Goal: Obtain resource: Obtain resource

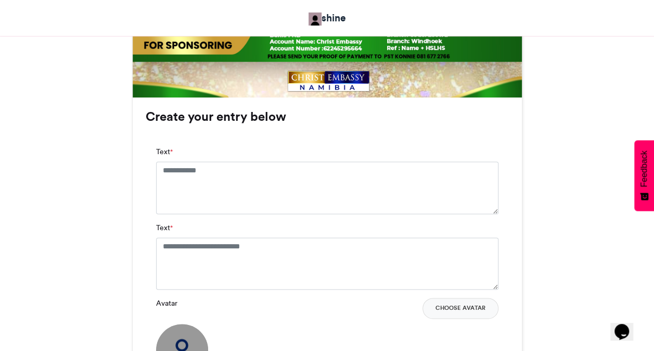
scroll to position [625, 0]
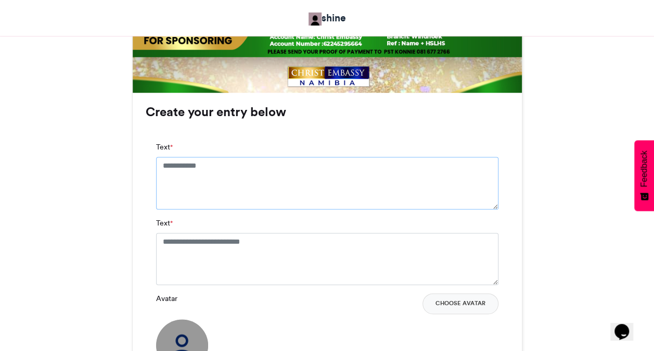
click at [240, 162] on textarea "Text *" at bounding box center [327, 183] width 343 height 52
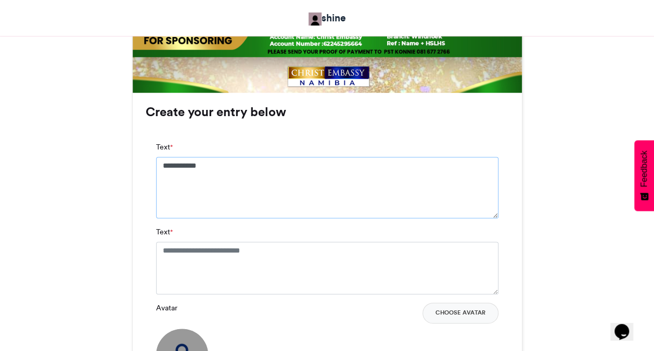
type textarea "**********"
click at [298, 261] on textarea "Text *" at bounding box center [327, 268] width 343 height 52
paste textarea "**********"
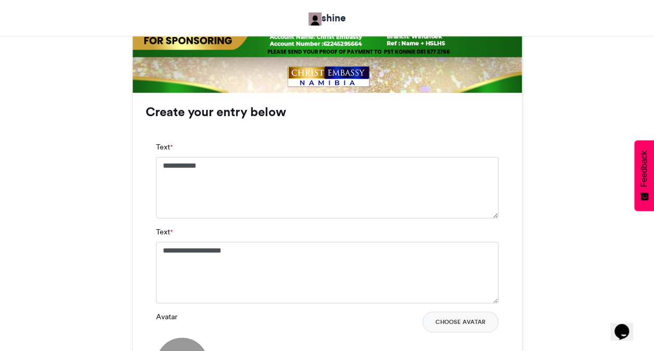
click at [503, 236] on div "**********" at bounding box center [327, 280] width 363 height 299
click at [483, 319] on button "Choose Avatar" at bounding box center [461, 321] width 76 height 21
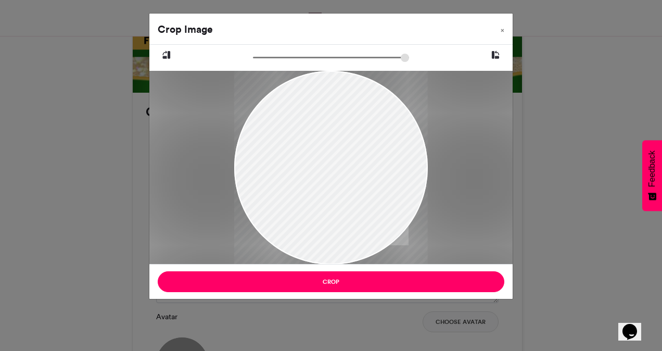
drag, startPoint x: 327, startPoint y: 151, endPoint x: 332, endPoint y: 186, distance: 35.6
click at [332, 186] on div at bounding box center [331, 198] width 194 height 290
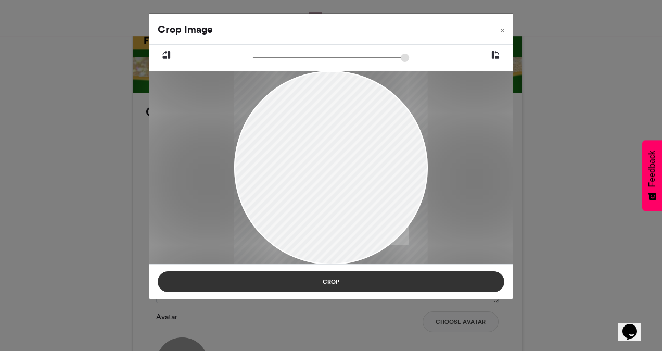
click at [331, 276] on button "Crop" at bounding box center [331, 281] width 347 height 21
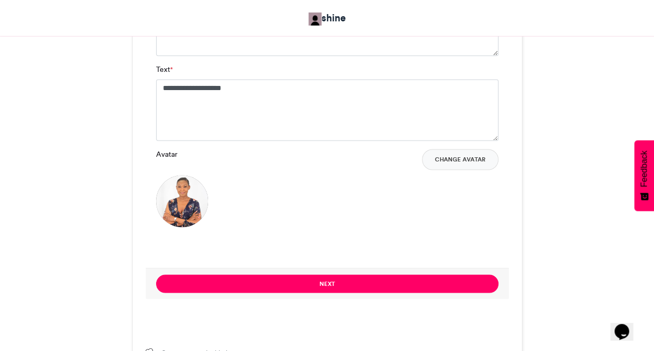
scroll to position [791, 0]
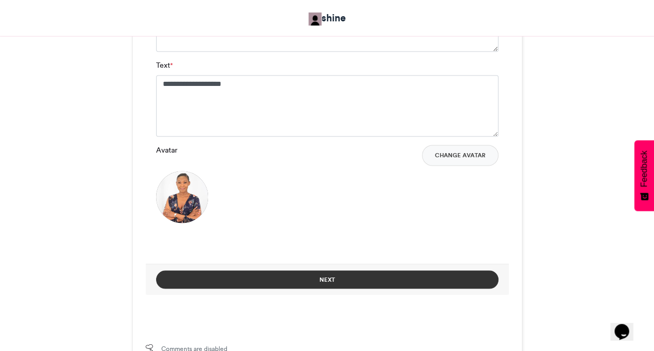
click at [345, 280] on button "Next" at bounding box center [327, 279] width 343 height 18
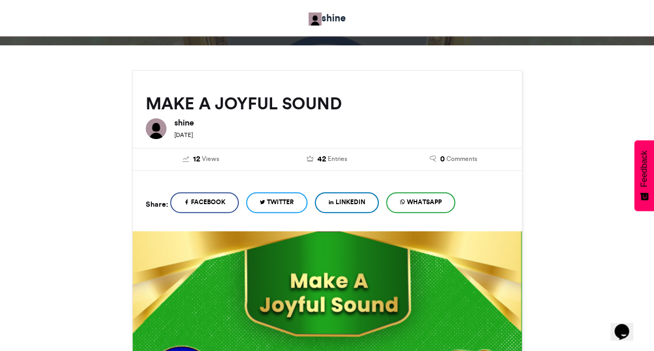
scroll to position [476, 0]
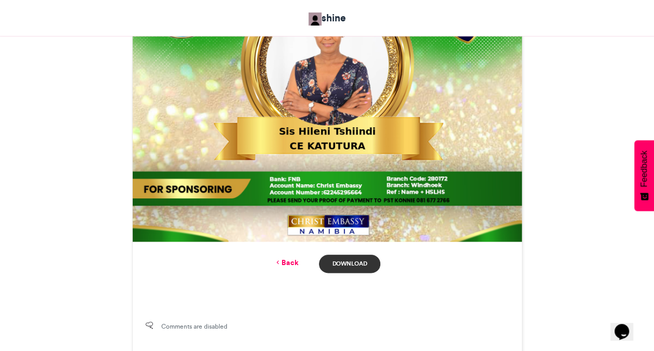
click at [343, 270] on link "Download" at bounding box center [349, 264] width 61 height 18
click at [561, 127] on div "MAKE A JOYFUL SOUND shine [DATE] 12" at bounding box center [327, 23] width 593 height 665
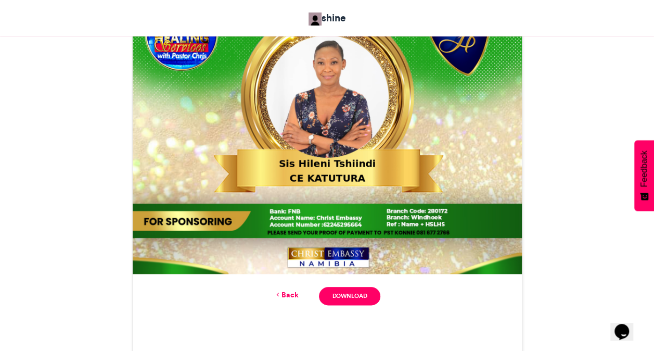
scroll to position [538, 0]
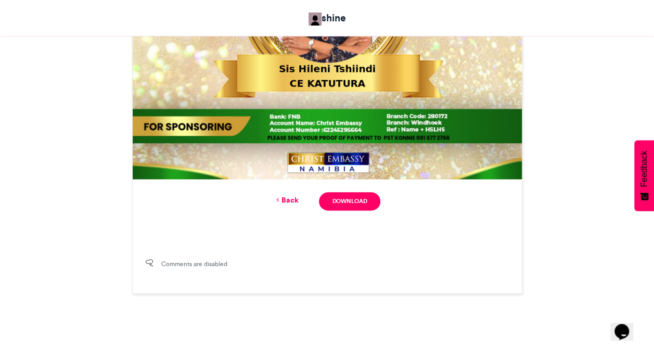
click at [288, 201] on link "Back" at bounding box center [286, 200] width 24 height 11
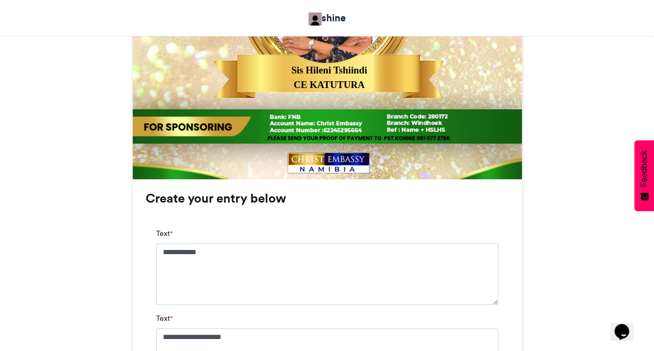
scroll to position [854, 0]
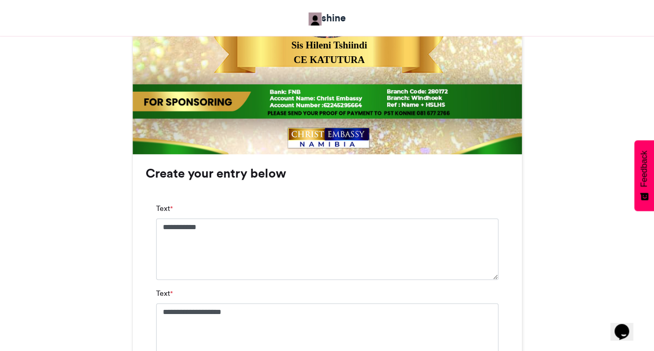
scroll to position [562, 0]
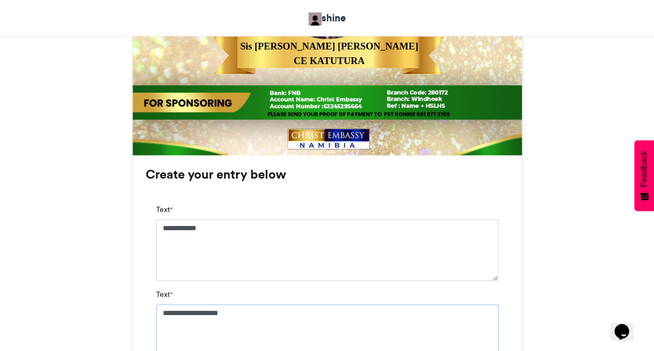
type textarea "**********"
click at [536, 289] on div "MAKE A JOYFUL SOUND shine [DATE] 12" at bounding box center [327, 95] width 593 height 980
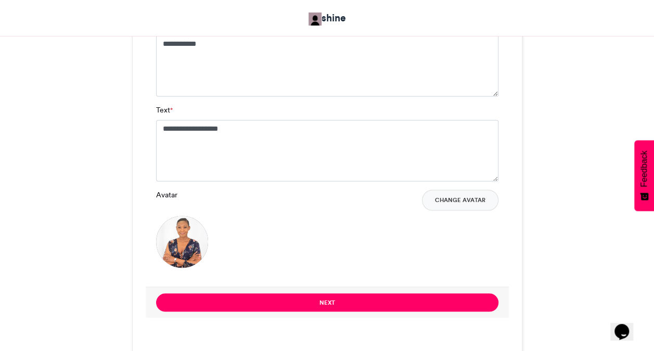
scroll to position [750, 0]
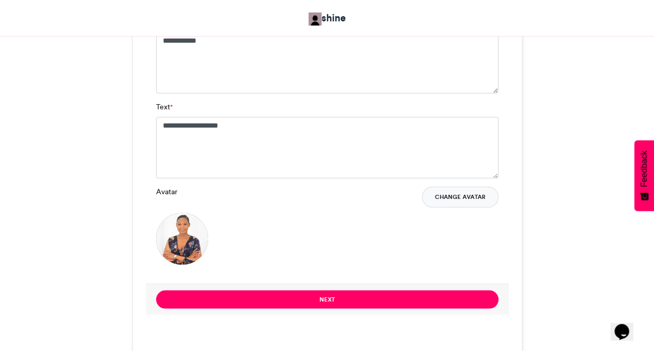
click at [461, 204] on button "Change Avatar" at bounding box center [460, 196] width 77 height 21
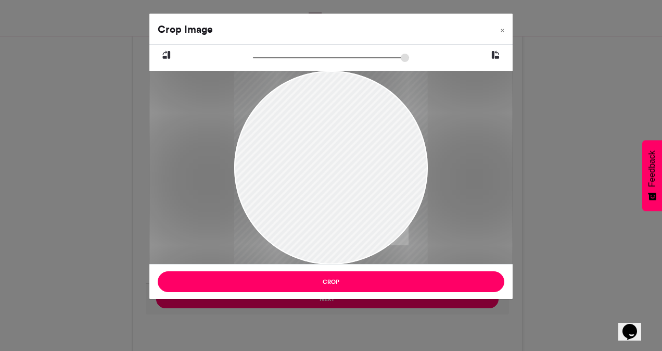
drag, startPoint x: 310, startPoint y: 150, endPoint x: 317, endPoint y: 175, distance: 25.9
click at [317, 175] on div at bounding box center [331, 184] width 194 height 227
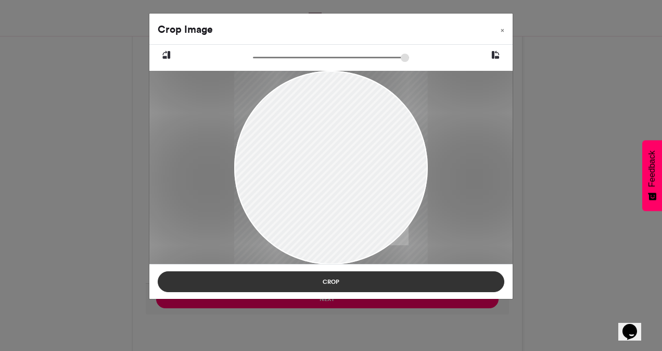
click at [321, 277] on button "Crop" at bounding box center [331, 281] width 347 height 21
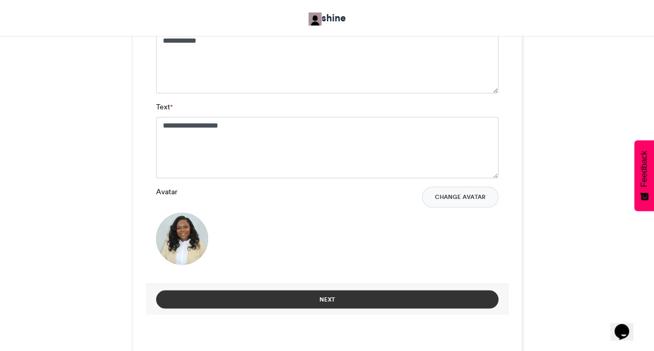
click at [326, 298] on button "Next" at bounding box center [327, 299] width 343 height 18
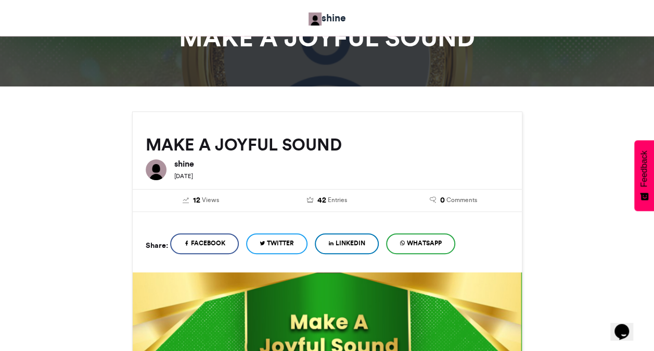
scroll to position [434, 0]
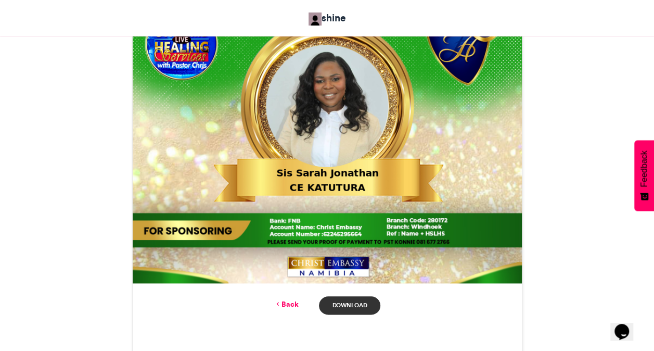
click at [363, 299] on link "Download" at bounding box center [349, 305] width 61 height 18
click at [295, 301] on link "Back" at bounding box center [286, 304] width 24 height 11
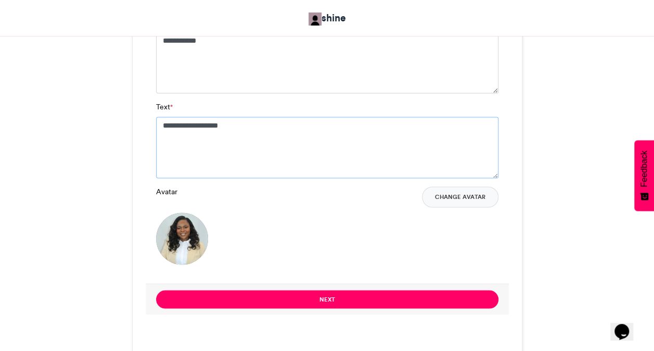
click at [305, 132] on textarea "**********" at bounding box center [327, 147] width 343 height 61
click at [198, 57] on textarea "**********" at bounding box center [327, 62] width 343 height 61
type textarea "**********"
click at [237, 121] on textarea "**********" at bounding box center [327, 147] width 343 height 61
type textarea "*"
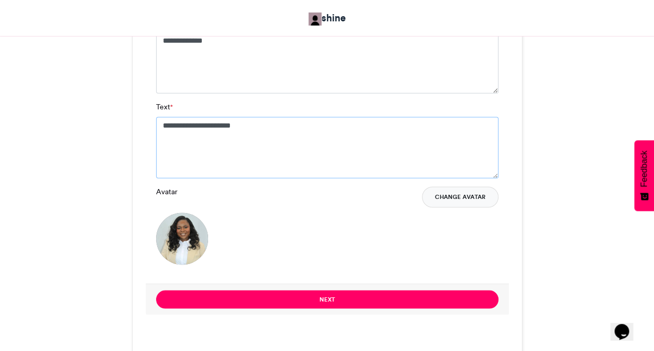
type textarea "**********"
click at [447, 193] on button "Change Avatar" at bounding box center [460, 196] width 77 height 21
click at [461, 194] on button "Change Avatar" at bounding box center [460, 196] width 77 height 21
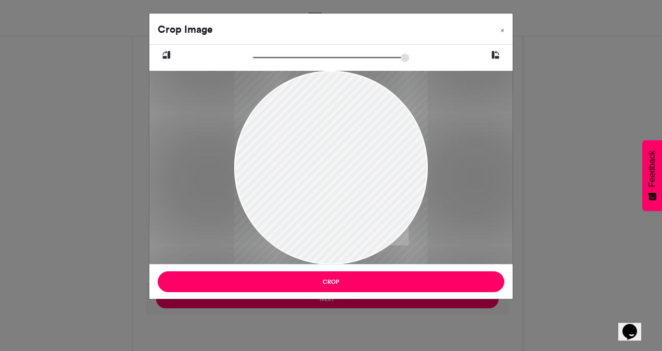
drag, startPoint x: 328, startPoint y: 146, endPoint x: 334, endPoint y: 177, distance: 31.9
click at [334, 177] on div at bounding box center [331, 199] width 194 height 258
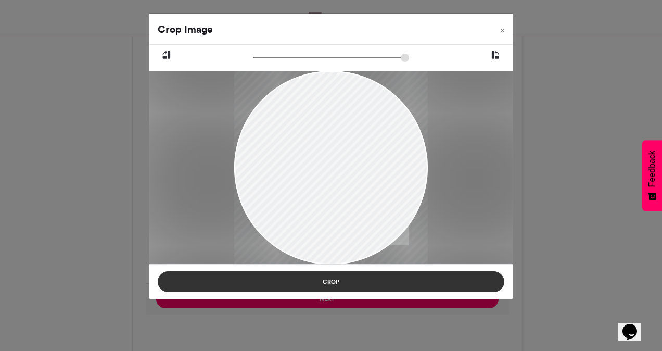
click at [330, 280] on button "Crop" at bounding box center [331, 281] width 347 height 21
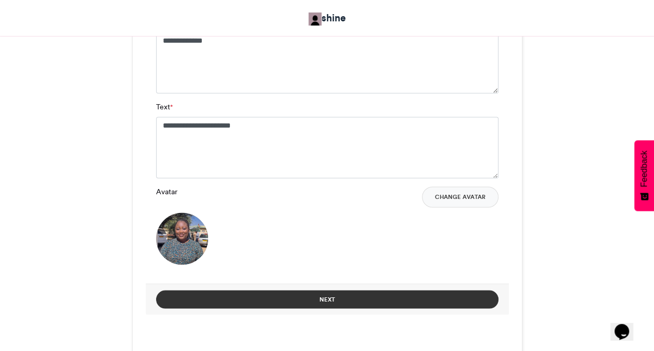
click at [343, 305] on button "Next" at bounding box center [327, 299] width 343 height 18
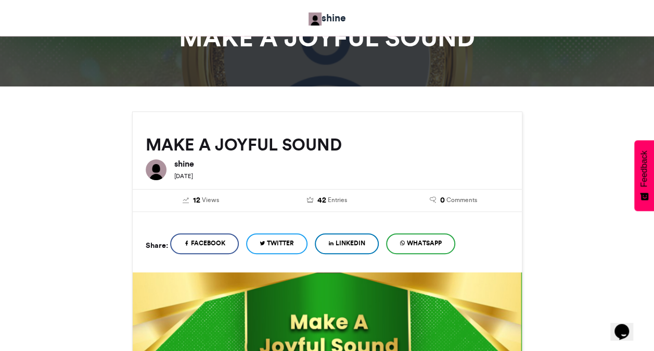
scroll to position [434, 0]
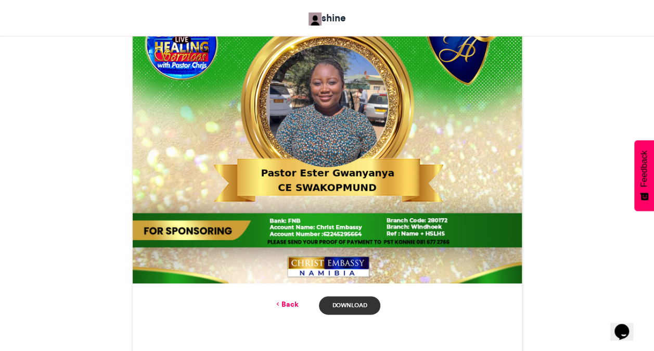
click at [369, 304] on link "Download" at bounding box center [349, 305] width 61 height 18
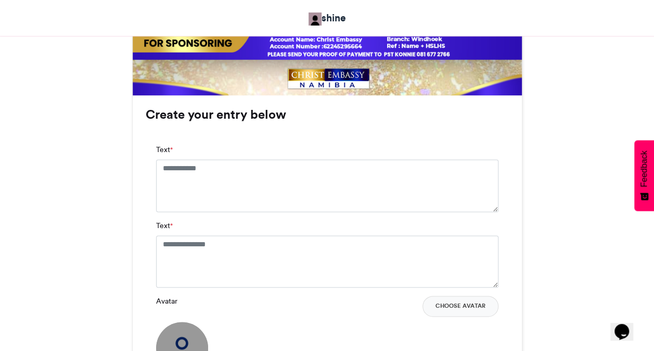
scroll to position [625, 0]
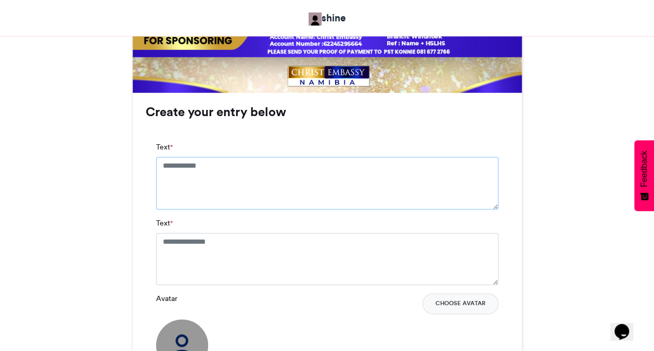
click at [209, 175] on textarea "Text *" at bounding box center [327, 183] width 343 height 52
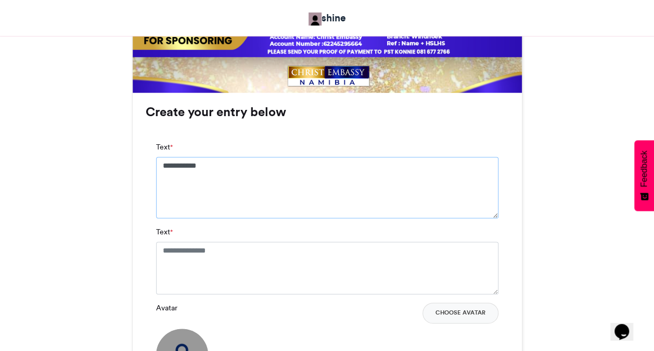
type textarea "**********"
click at [226, 254] on textarea "Text *" at bounding box center [327, 268] width 343 height 52
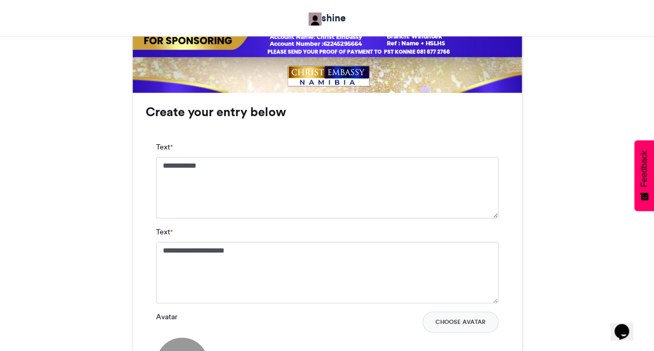
click at [566, 275] on div "RAISE A BANNER shine 3 days ago 4 Views" at bounding box center [327, 43] width 593 height 1002
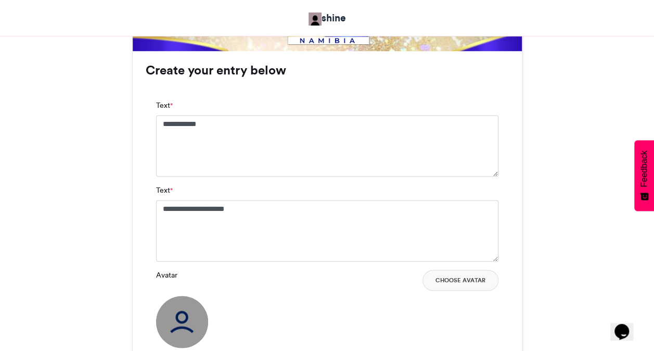
scroll to position [687, 0]
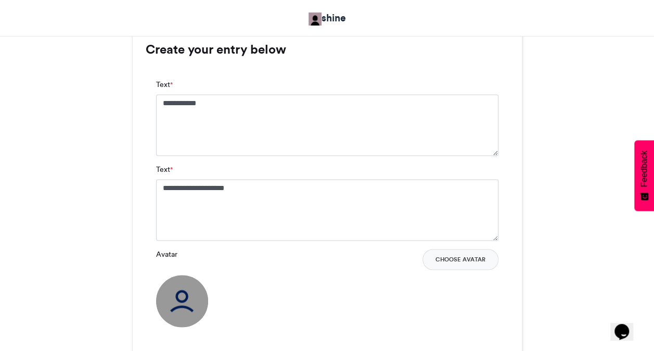
click at [337, 268] on div "Avatar Choose Avatar" at bounding box center [327, 259] width 343 height 21
click at [481, 260] on button "Choose Avatar" at bounding box center [461, 259] width 76 height 21
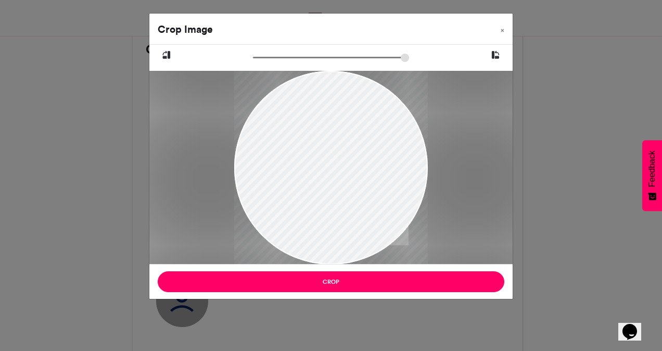
drag, startPoint x: 302, startPoint y: 173, endPoint x: 322, endPoint y: 186, distance: 23.7
click at [322, 186] on div at bounding box center [331, 168] width 194 height 194
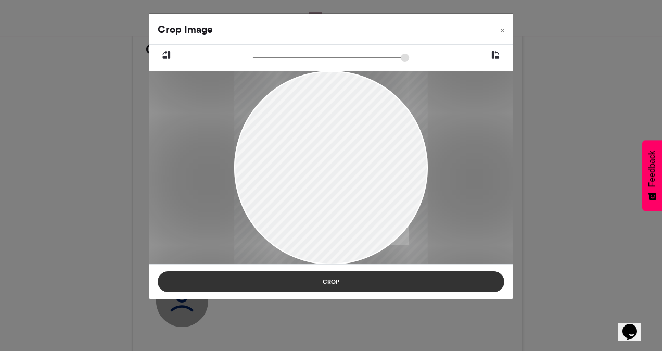
click at [351, 279] on button "Crop" at bounding box center [331, 281] width 347 height 21
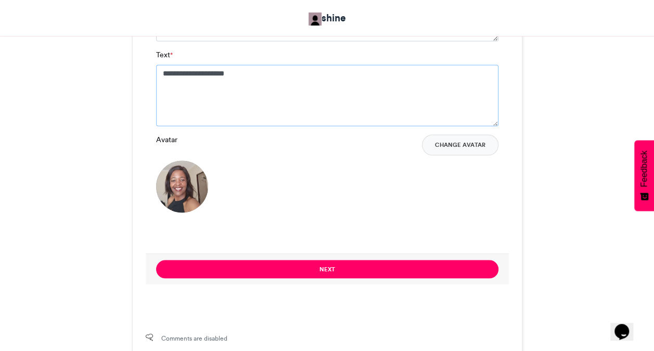
scroll to position [812, 0]
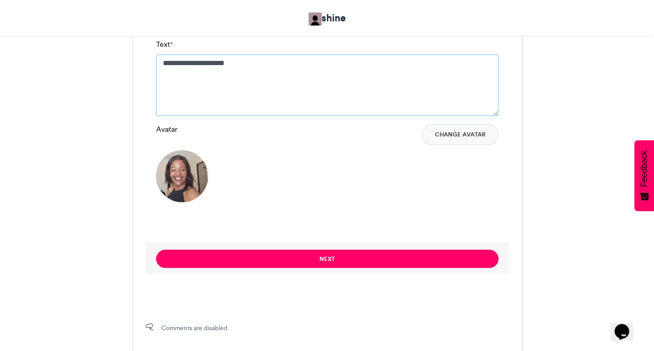
type textarea "**********"
click at [325, 153] on div "Avatar Change Avatar" at bounding box center [327, 163] width 343 height 78
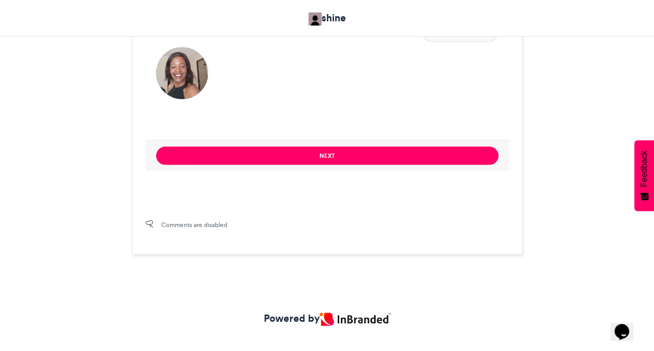
scroll to position [931, 0]
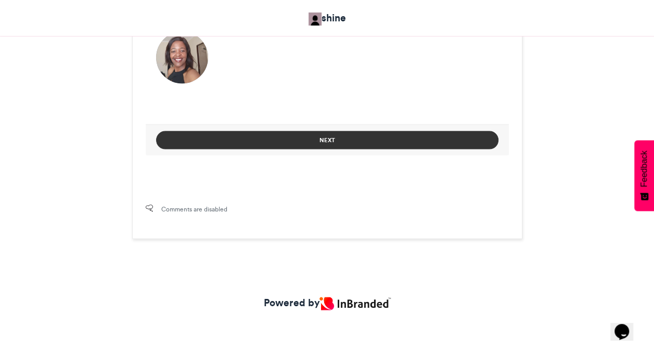
click at [317, 134] on button "Next" at bounding box center [327, 140] width 343 height 18
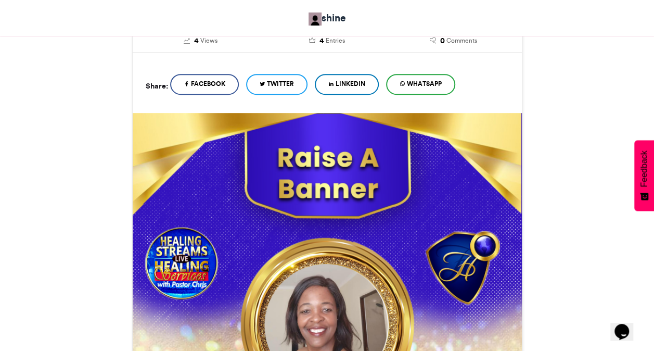
scroll to position [593, 0]
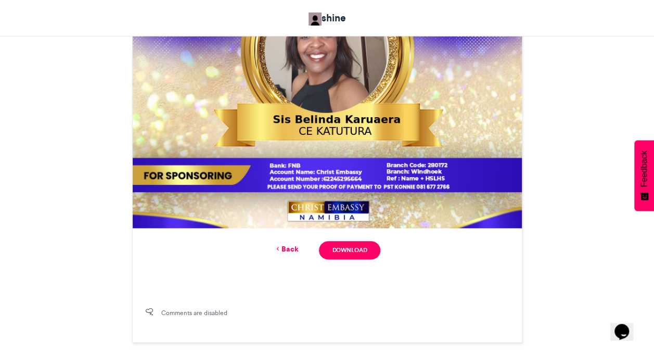
scroll to position [489, 0]
click at [340, 254] on link "Download" at bounding box center [349, 250] width 61 height 18
click at [621, 127] on div "RAISE A BANNER shine 3 days ago 4 Views" at bounding box center [327, 10] width 593 height 665
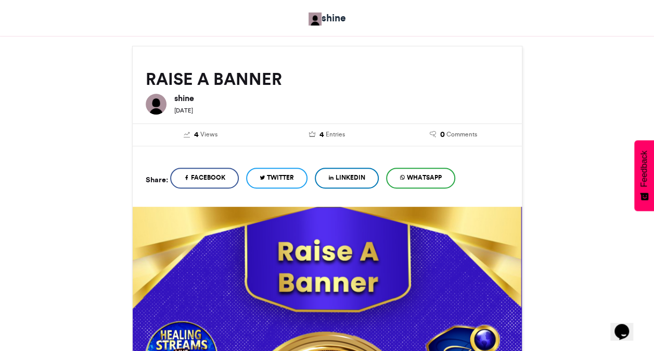
scroll to position [208, 0]
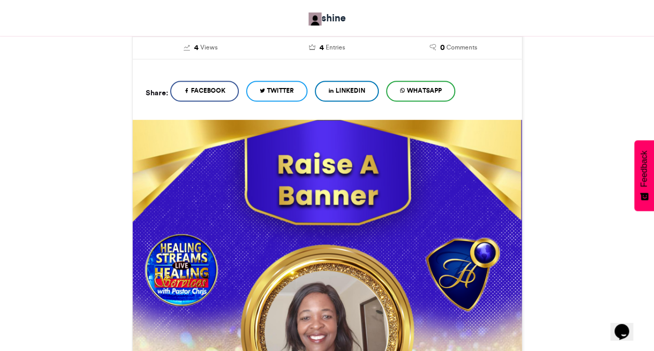
click at [573, 152] on div "RAISE A BANNER shine 3 days ago 4 Views" at bounding box center [327, 291] width 593 height 665
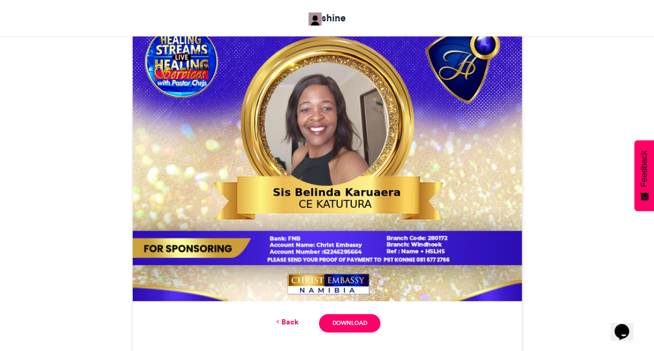
scroll to position [437, 0]
